Goal: Transaction & Acquisition: Purchase product/service

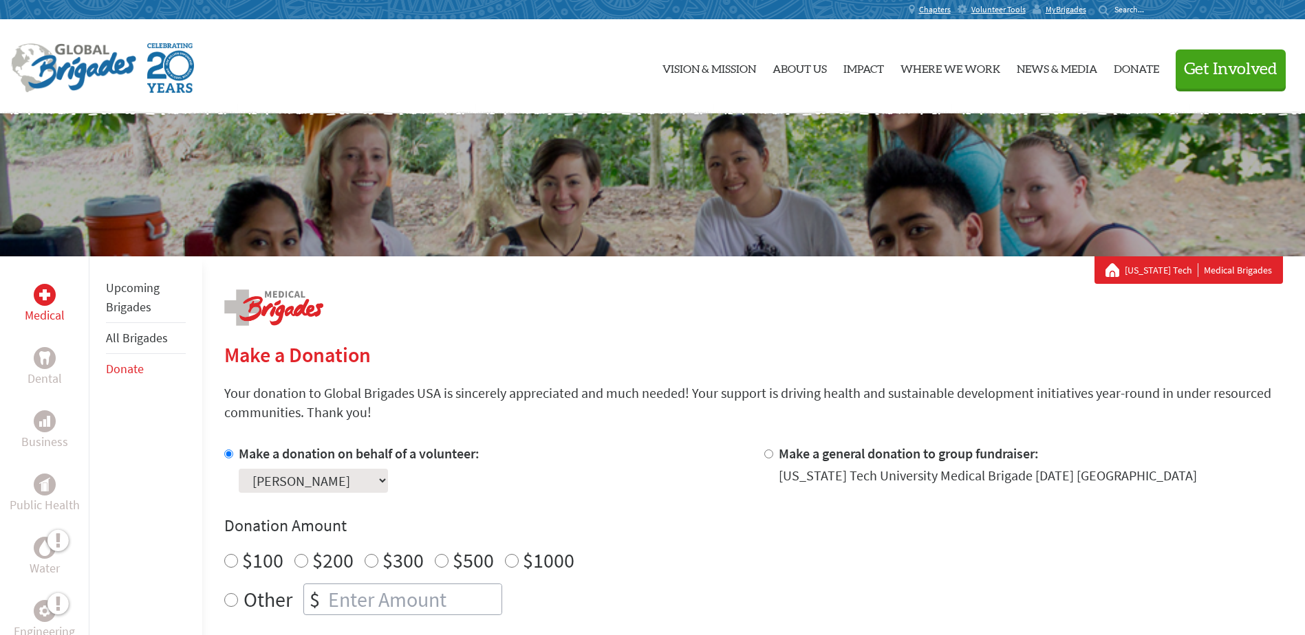
click at [287, 167] on div "Virginia Tech Medical Brigades" at bounding box center [652, 184] width 1305 height 143
